Goal: Task Accomplishment & Management: Use online tool/utility

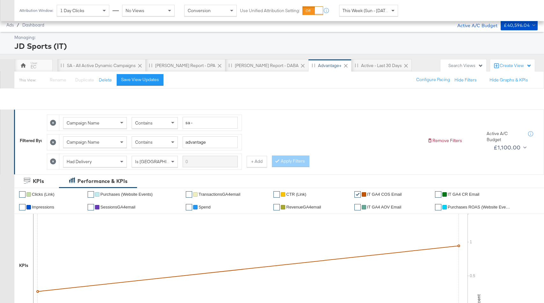
drag, startPoint x: 0, startPoint y: 0, endPoint x: 396, endPoint y: 12, distance: 396.5
click at [396, 12] on span at bounding box center [394, 10] width 8 height 11
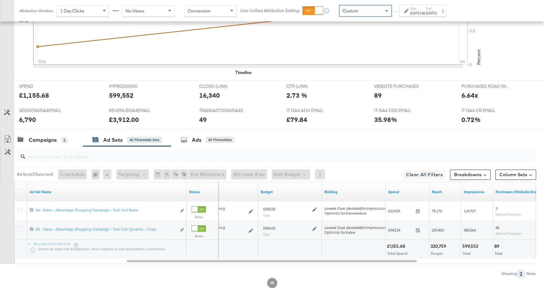
click at [416, 15] on div "Sep 1st 2025" at bounding box center [415, 13] width 11 height 5
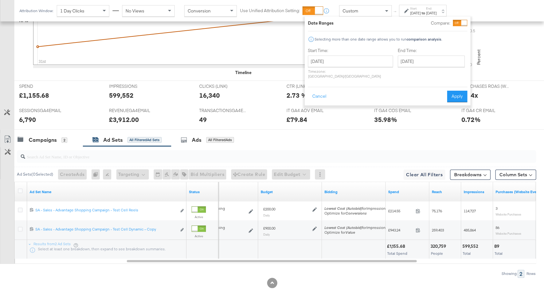
click at [357, 69] on p "Timezone: Europe/Dublin" at bounding box center [350, 74] width 85 height 10
click at [357, 60] on input "September 1st 2025" at bounding box center [350, 60] width 85 height 11
click at [350, 92] on td "3" at bounding box center [347, 93] width 11 height 9
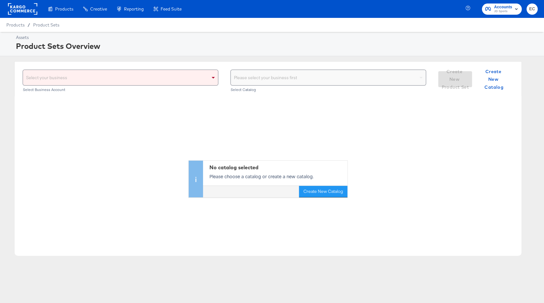
click at [166, 79] on div "Select your business" at bounding box center [120, 77] width 195 height 15
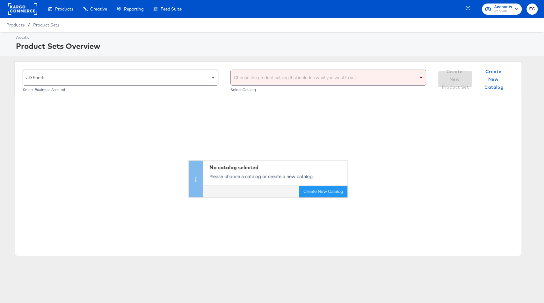
click at [254, 74] on div "Choose the product catalog that includes what you want to sell" at bounding box center [328, 77] width 195 height 15
type input "go"
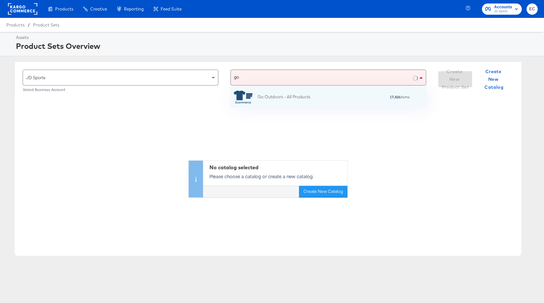
scroll to position [20, 196]
click at [286, 94] on div "Go Outdoors - All Products" at bounding box center [284, 96] width 53 height 7
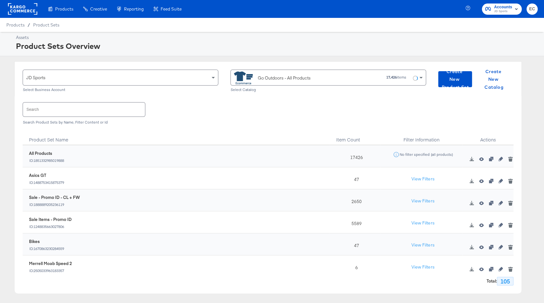
click at [90, 109] on input "text" at bounding box center [84, 109] width 122 height 14
click at [454, 81] on span "Create New Product Set" at bounding box center [455, 80] width 29 height 24
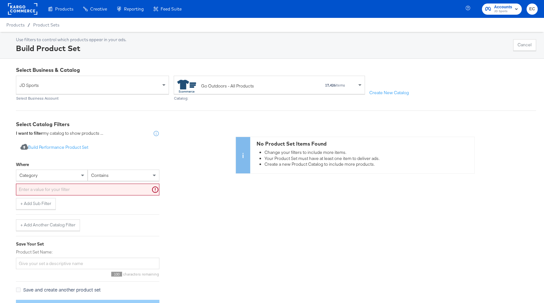
click at [58, 175] on div "category" at bounding box center [51, 175] width 71 height 11
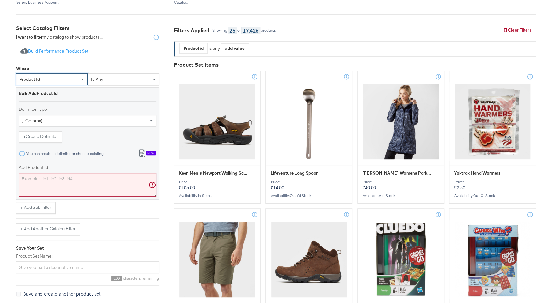
scroll to position [112, 0]
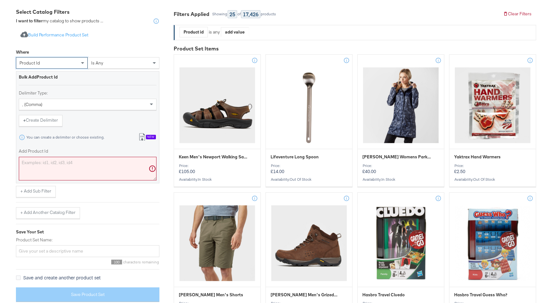
click at [98, 167] on textarea "Add Product Id" at bounding box center [88, 169] width 138 height 24
click at [90, 170] on textarea "Add Product Id" at bounding box center [88, 169] width 138 height 24
paste textarea ""https://www.gooutdoors.co.uk/19651293/speedo-women-s-endurance-medalist-196512…"
type textarea ""https://www.gooutdoors.co.uk/19651293/speedo-women-s-endurance-medalist-196512…"
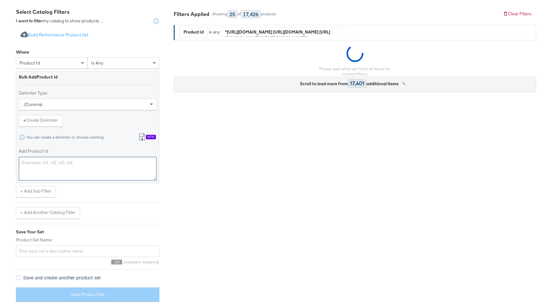
scroll to position [0, 0]
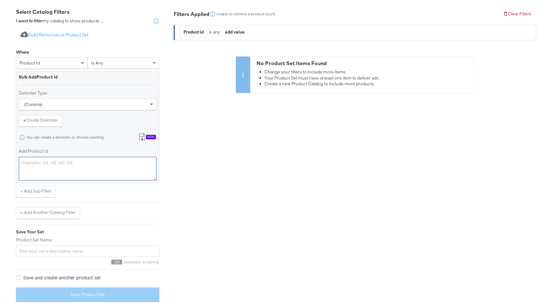
paste textarea "19651293,19686981,16491447,16456184"
click at [115, 165] on textarea "19651293,19686981,16491447,16456184" at bounding box center [88, 169] width 138 height 24
type textarea "19651293,19686981,16491447,16456184"
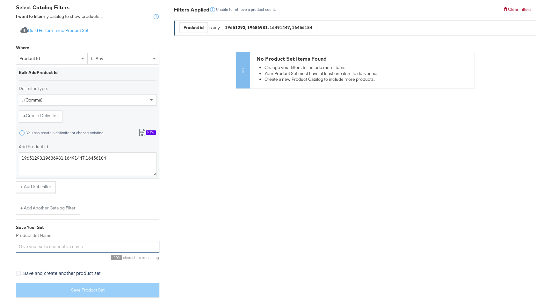
click at [88, 245] on input "Product Set Name:" at bounding box center [87, 246] width 143 height 12
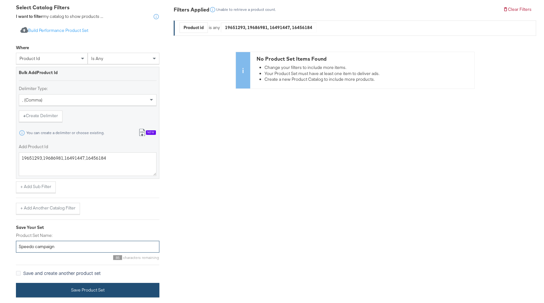
type input "Speedo campaign"
click at [139, 287] on button "Save Product Set" at bounding box center [87, 289] width 143 height 14
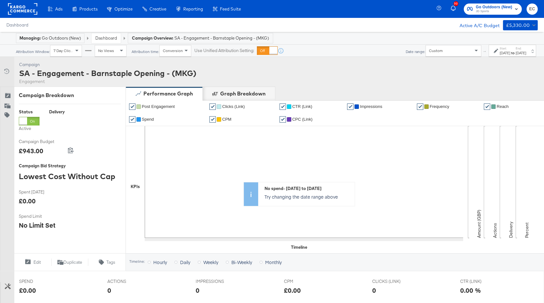
click at [69, 38] on div "Managing: Go Outdoors (New)" at bounding box center [50, 38] width 62 height 6
click at [119, 38] on div "Dashboard" at bounding box center [105, 38] width 29 height 10
click at [111, 38] on link "Dashboard" at bounding box center [106, 38] width 22 height 6
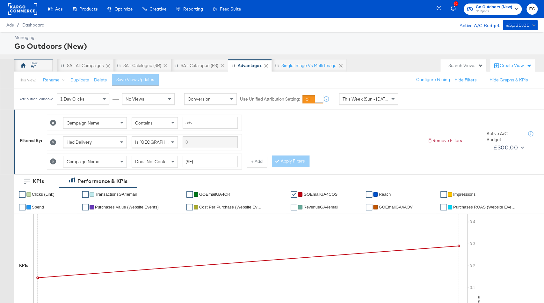
click at [35, 64] on div "EC" at bounding box center [34, 67] width 6 height 6
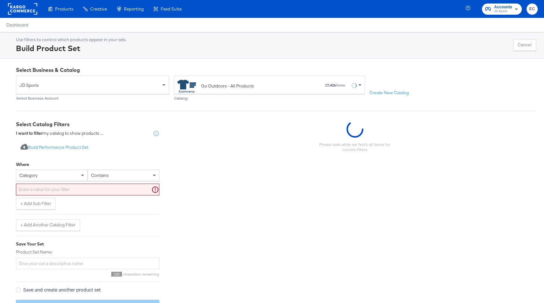
click at [70, 175] on div "category" at bounding box center [51, 175] width 71 height 11
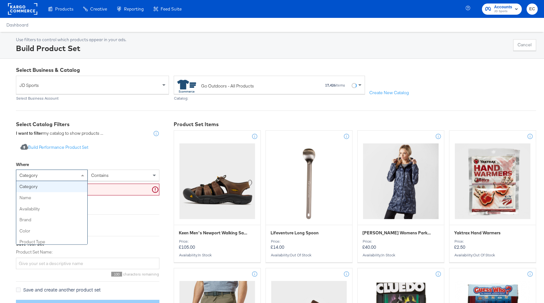
type input "p"
type input "id"
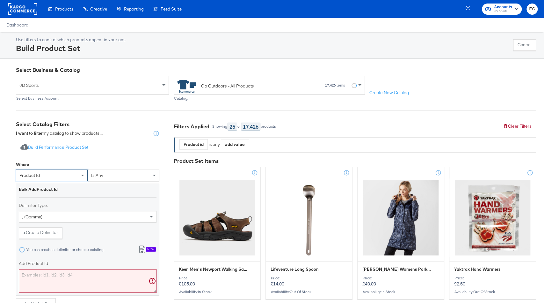
click at [61, 275] on textarea "Add Product Id" at bounding box center [88, 281] width 138 height 24
paste textarea "19651293"
type textarea "19651293"
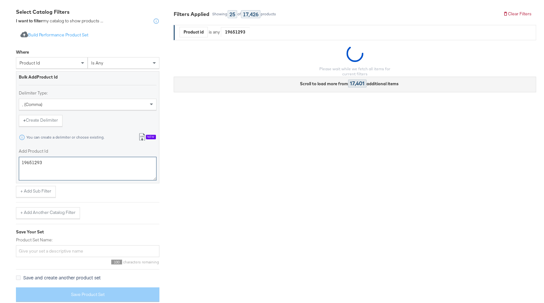
scroll to position [114, 0]
